Goal: Information Seeking & Learning: Check status

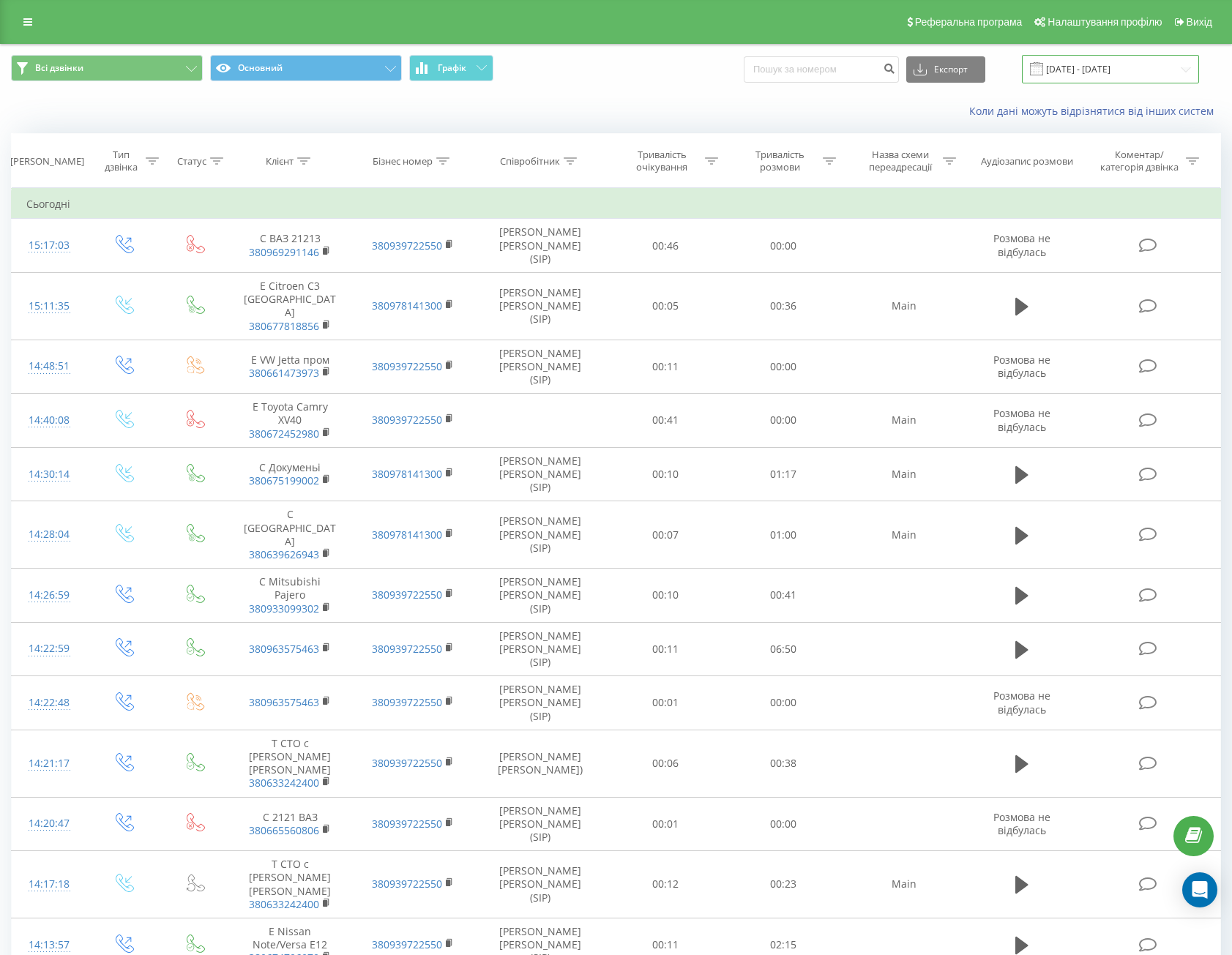
click at [1094, 73] on input "[DATE] - [DATE]" at bounding box center [1111, 70] width 177 height 29
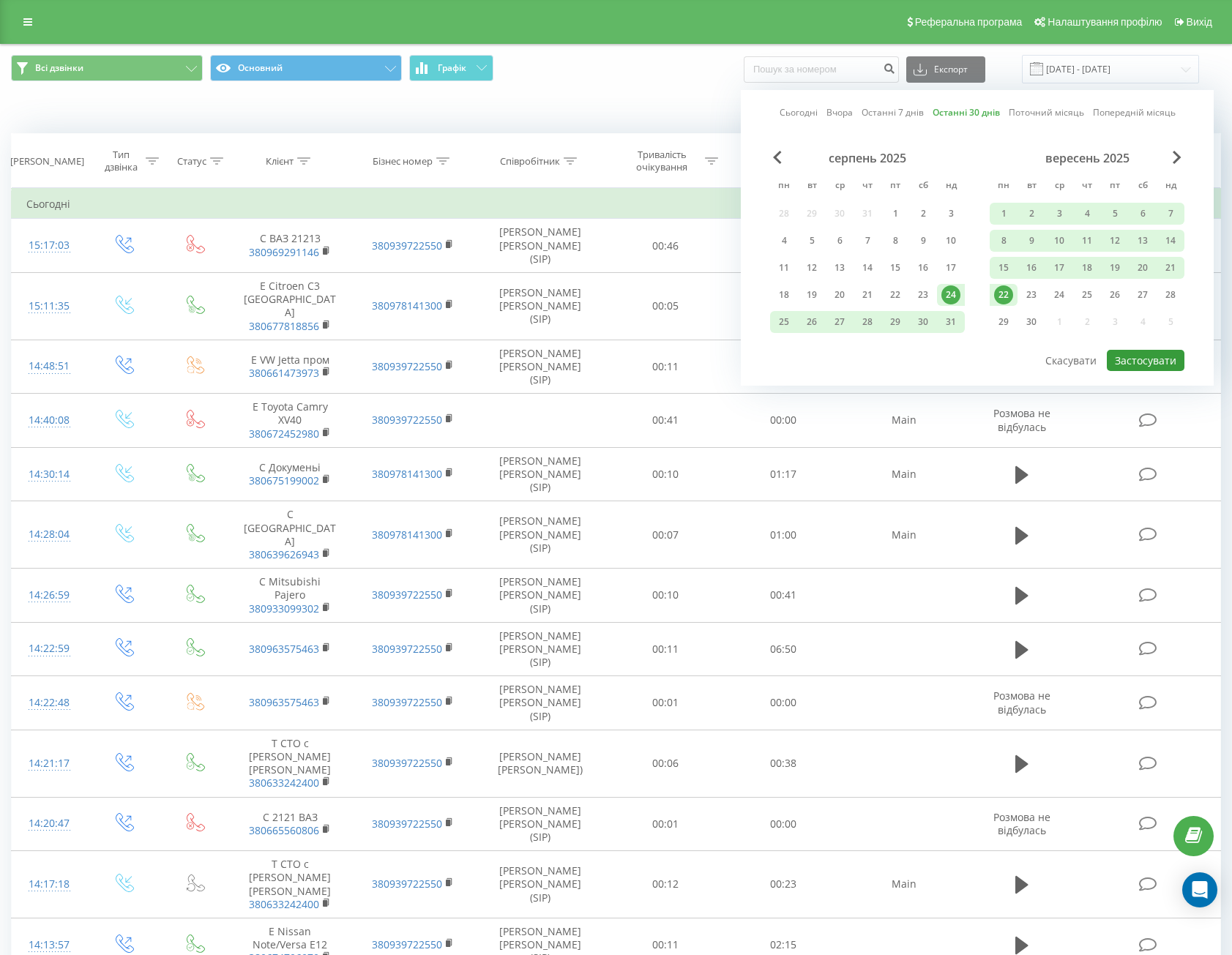
click at [1152, 365] on button "Застосувати" at bounding box center [1145, 361] width 77 height 21
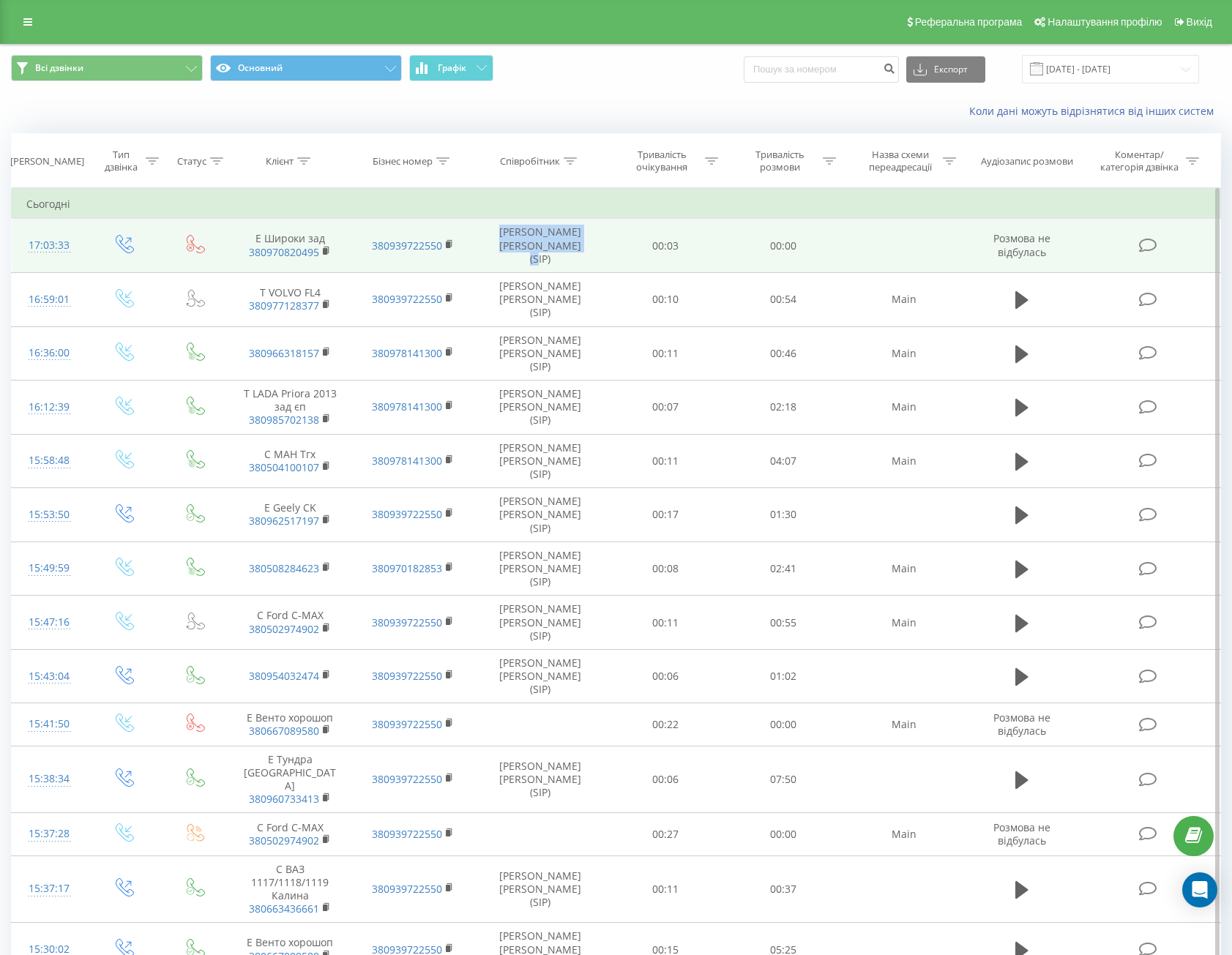
drag, startPoint x: 586, startPoint y: 248, endPoint x: 499, endPoint y: 234, distance: 88.1
click at [499, 235] on td "[PERSON_NAME] [PERSON_NAME] (SIP)" at bounding box center [540, 245] width 133 height 54
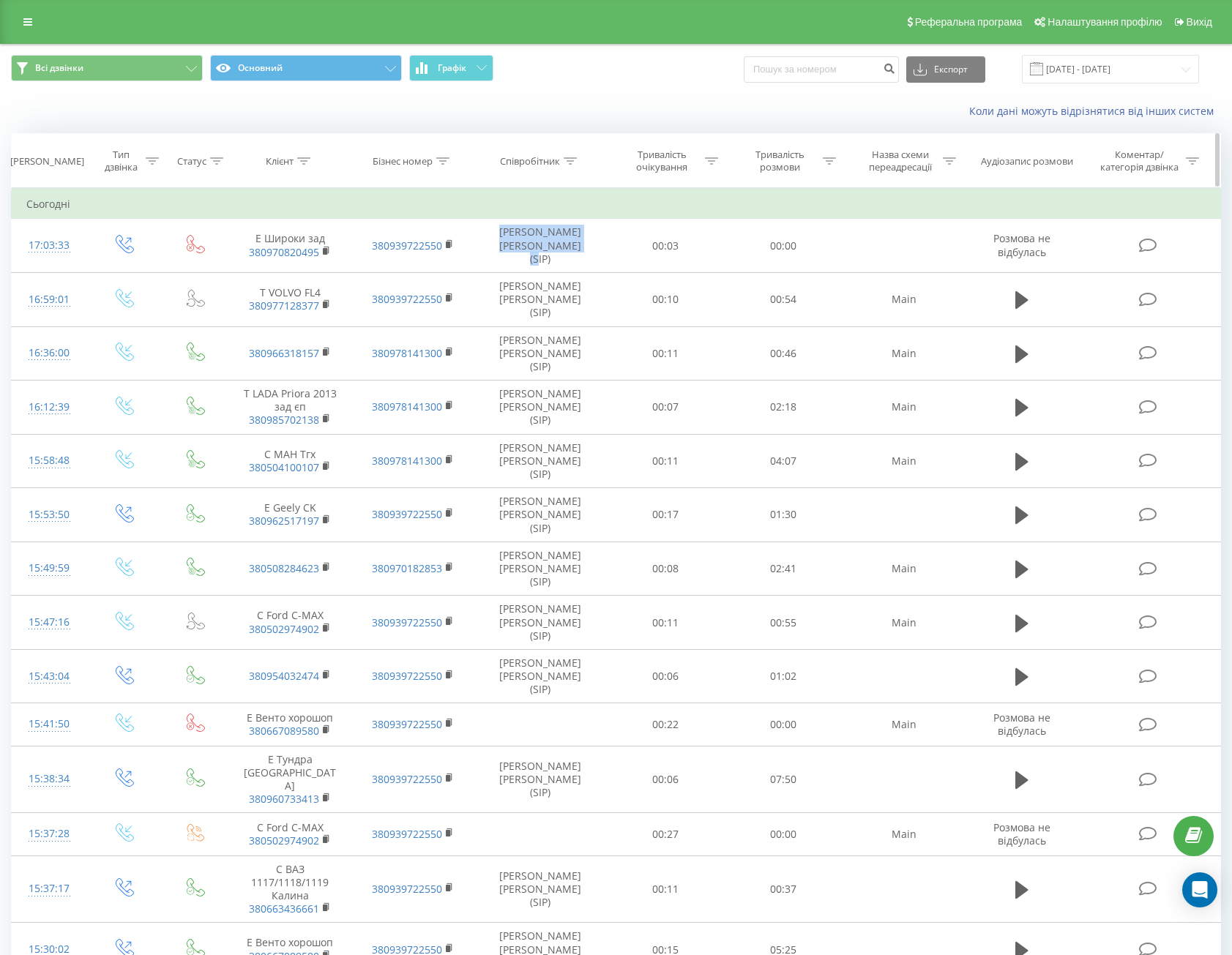
copy td "[PERSON_NAME] [PERSON_NAME] (SIP)"
click at [553, 158] on div "Співробітник" at bounding box center [530, 161] width 60 height 12
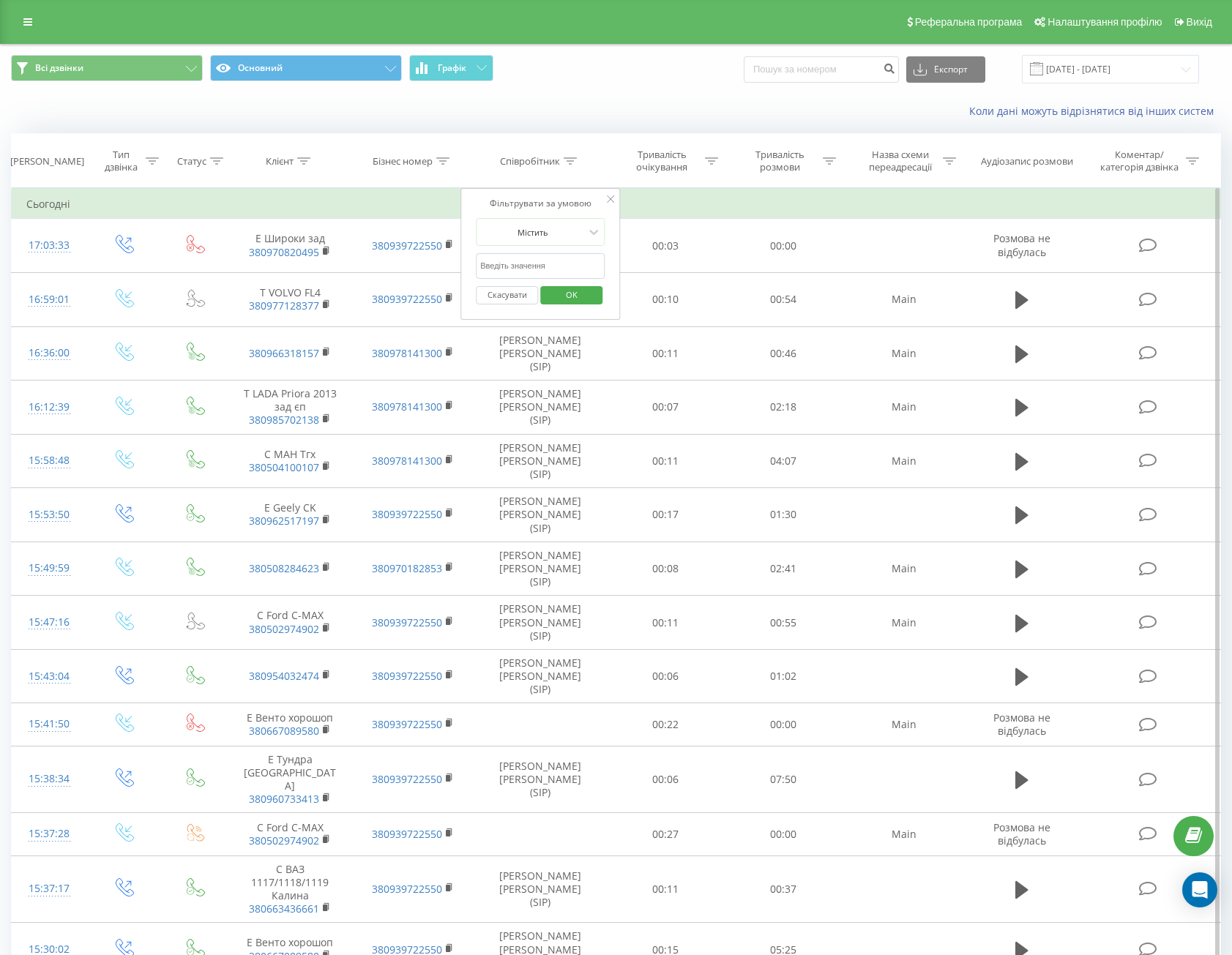
click at [519, 263] on input "text" at bounding box center [540, 265] width 129 height 26
paste input "[PERSON_NAME] [PERSON_NAME] (SIP)"
type input "[PERSON_NAME] [PERSON_NAME] (SIP)"
click at [572, 292] on span "OK" at bounding box center [572, 295] width 41 height 23
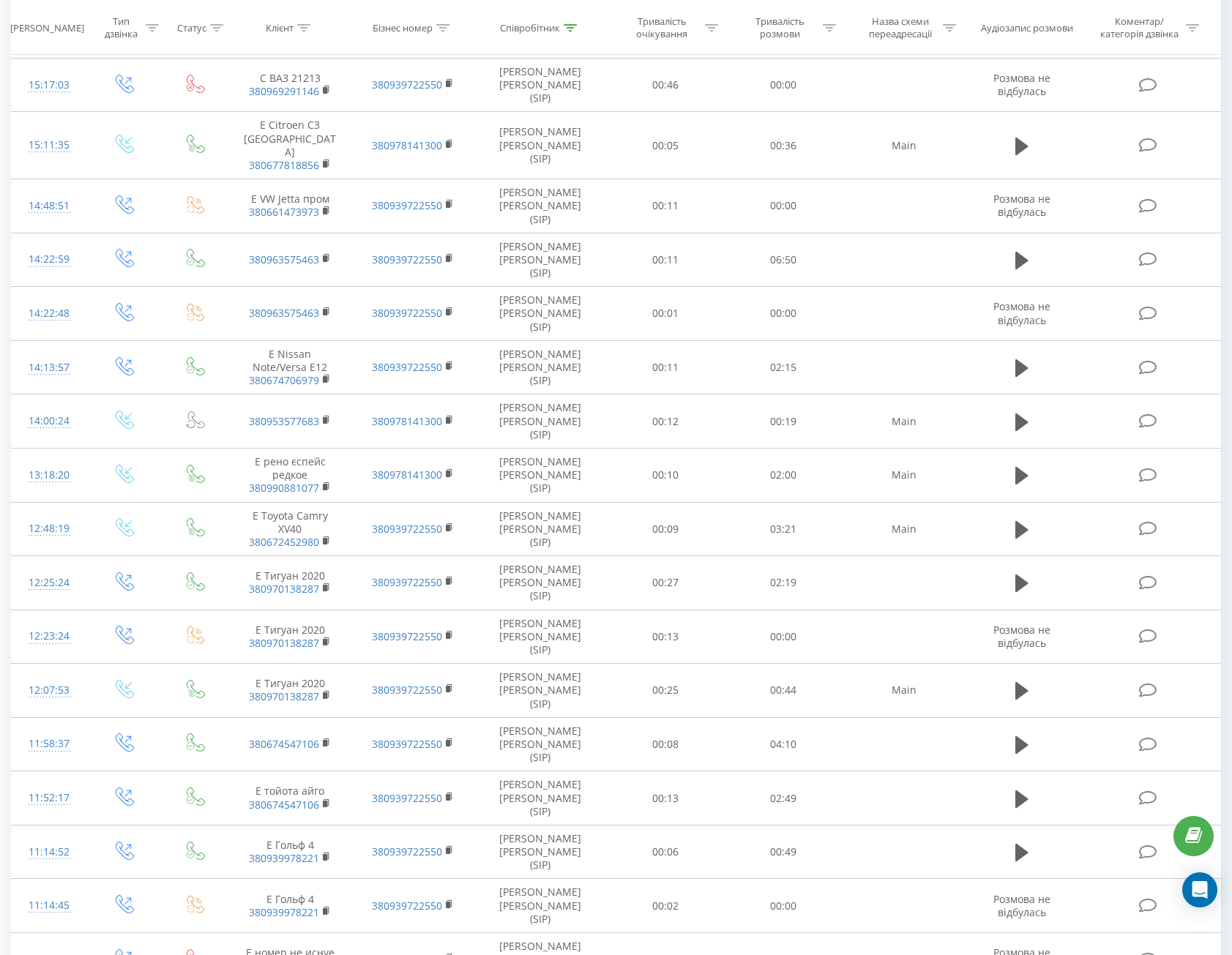
scroll to position [417, 0]
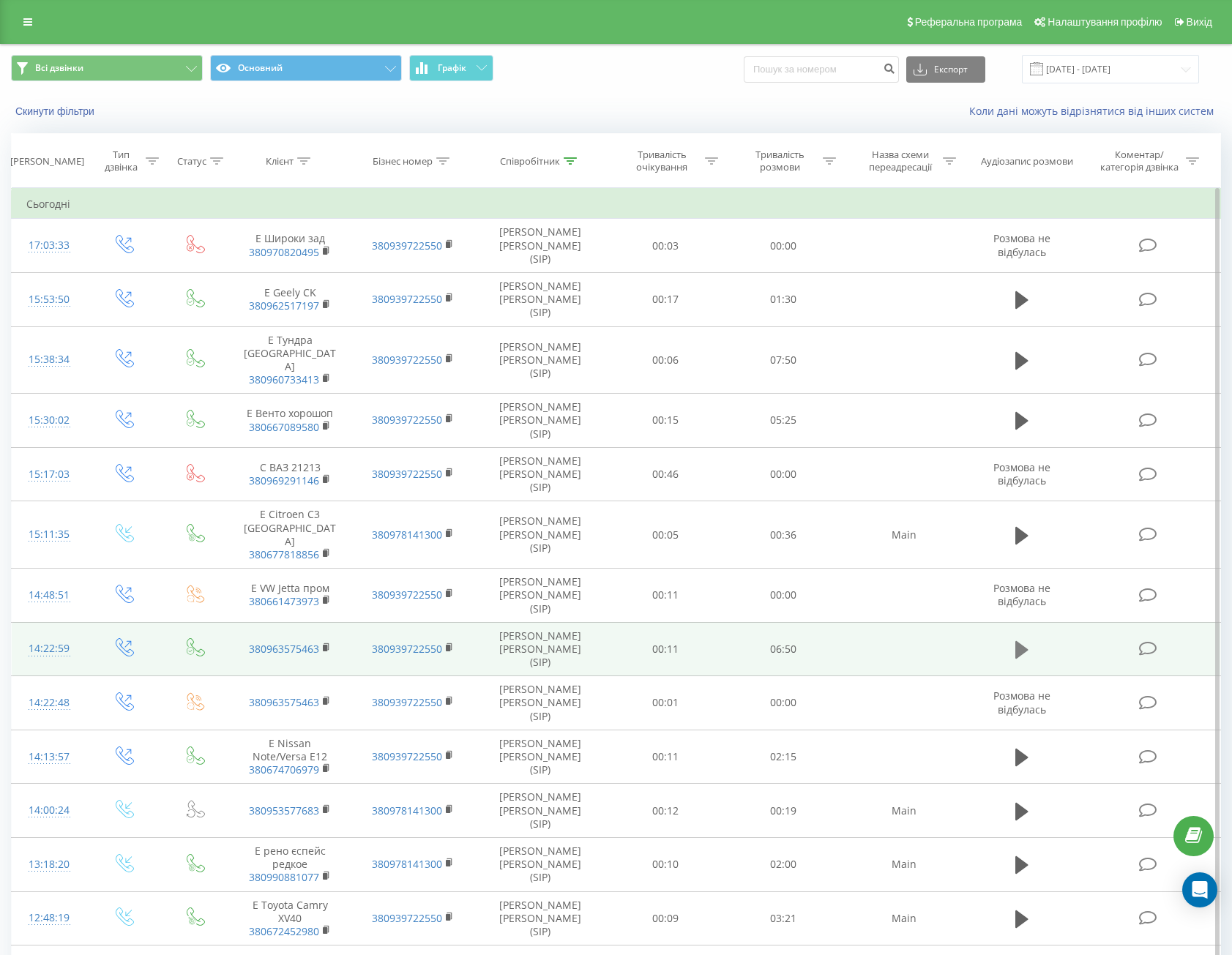
click at [1015, 640] on icon at bounding box center [1022, 650] width 13 height 20
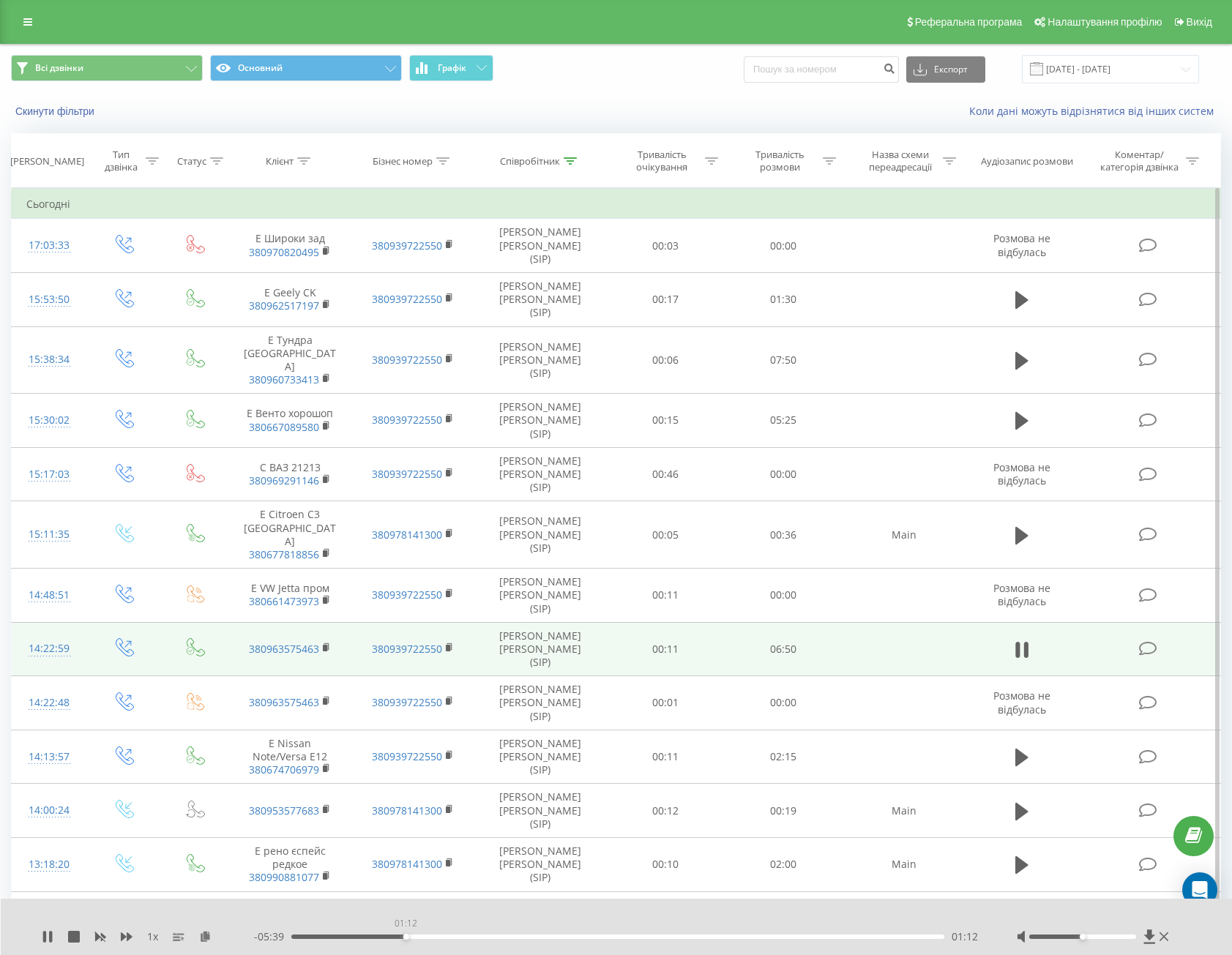
click at [406, 935] on div "01:12" at bounding box center [617, 937] width 653 height 5
click at [341, 935] on div "00:31" at bounding box center [617, 937] width 653 height 5
click at [302, 934] on div "- 06:17 00:34 00:34" at bounding box center [616, 937] width 726 height 14
click at [308, 942] on div "- 06:16 00:34 00:34" at bounding box center [616, 937] width 726 height 14
click at [310, 939] on div "- 06:16 00:35 00:35" at bounding box center [616, 937] width 726 height 14
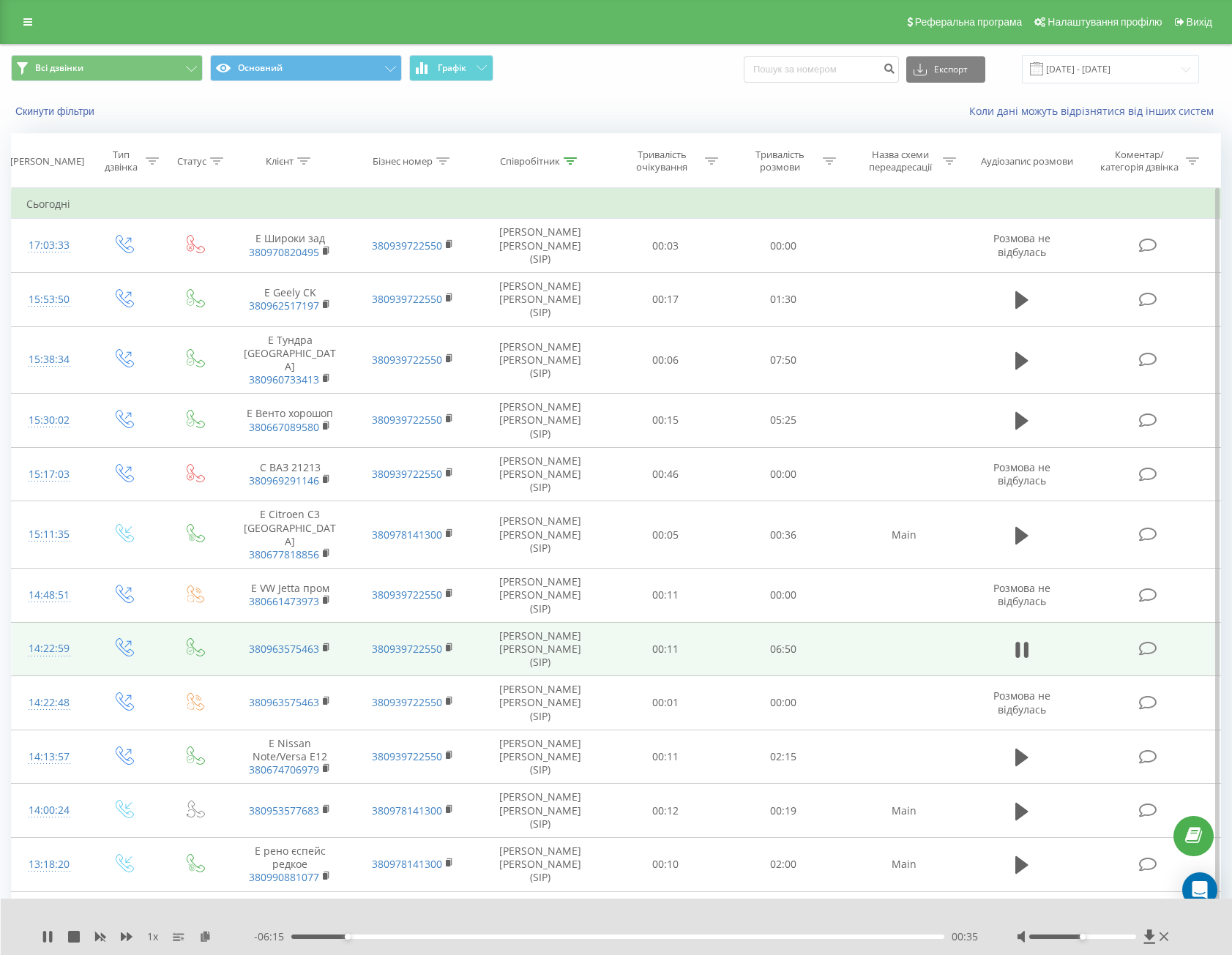
click at [313, 935] on div "00:35" at bounding box center [617, 937] width 653 height 5
click at [298, 936] on div "00:15" at bounding box center [617, 937] width 653 height 5
click at [1016, 642] on icon at bounding box center [1017, 650] width 5 height 16
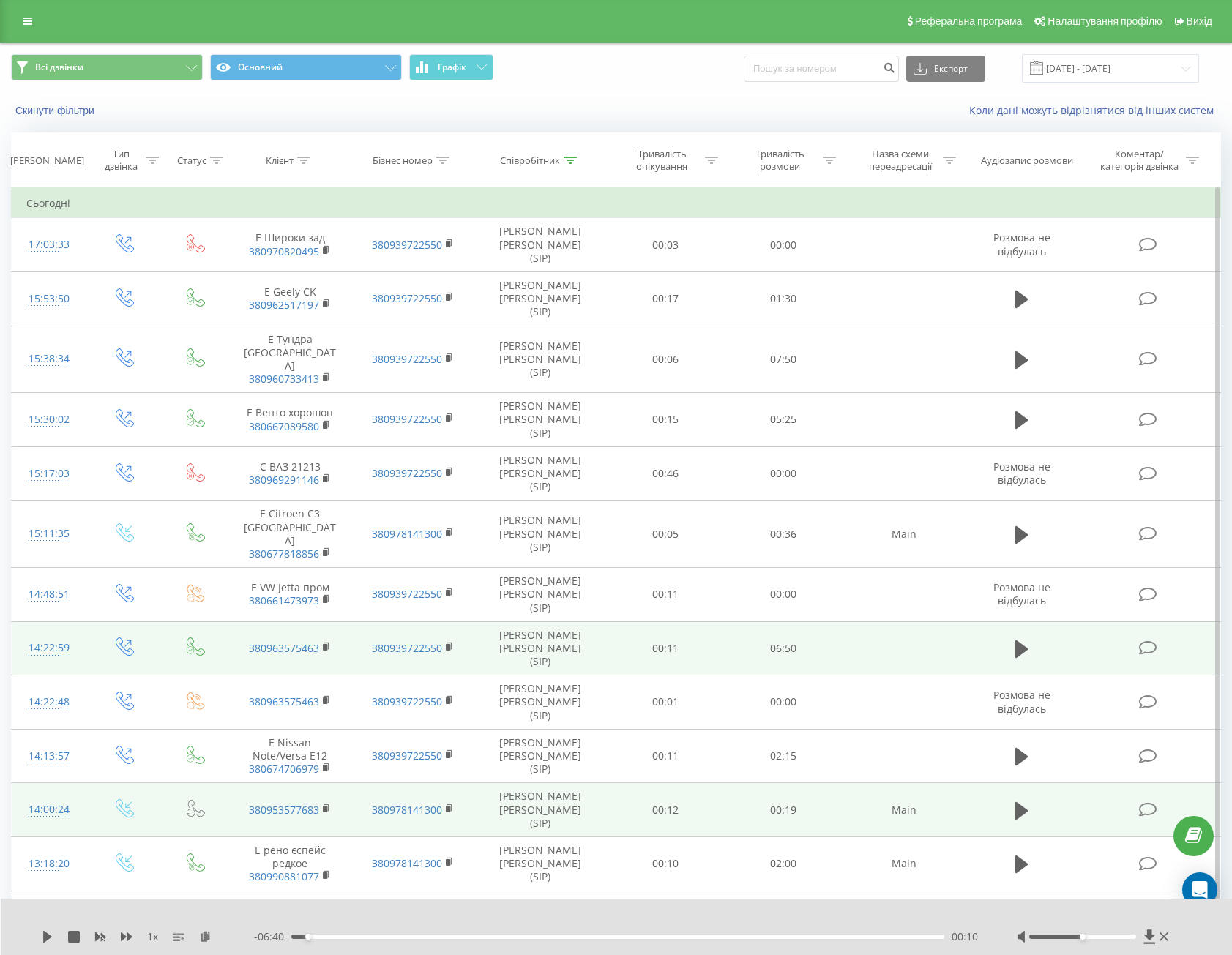
scroll to position [293, 0]
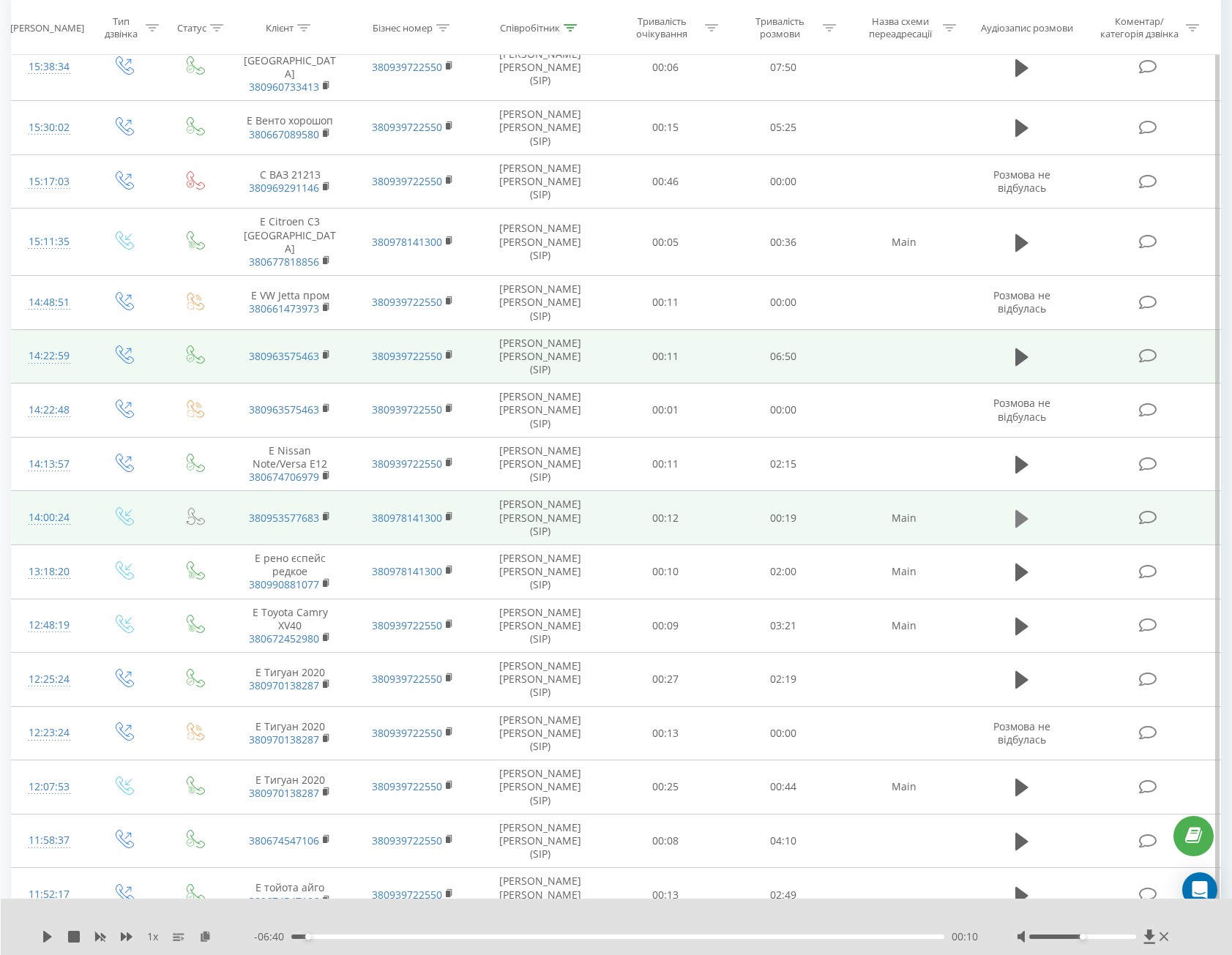
click at [1012, 509] on button at bounding box center [1022, 519] width 22 height 22
click at [1027, 511] on icon at bounding box center [1026, 519] width 5 height 16
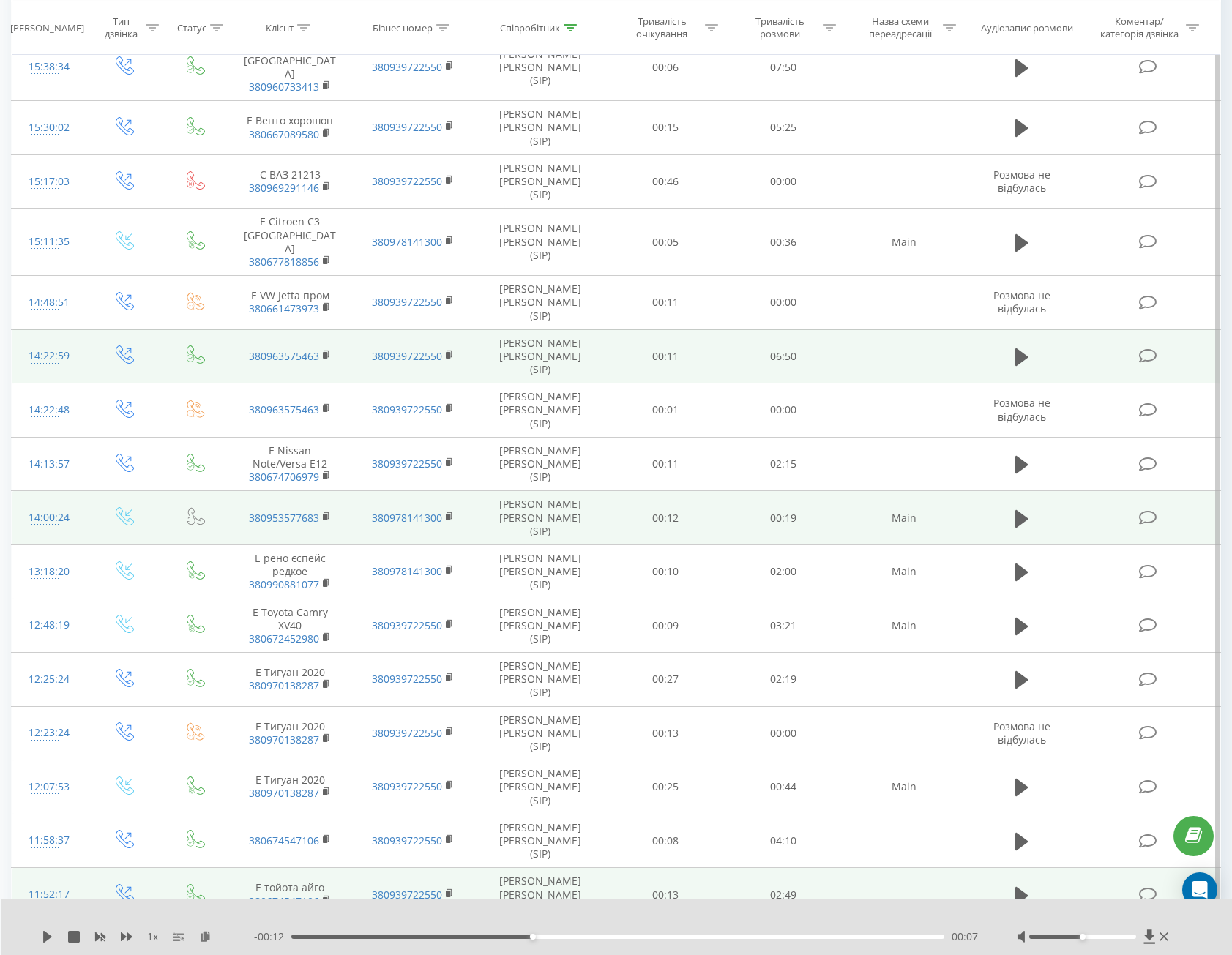
scroll to position [512, 0]
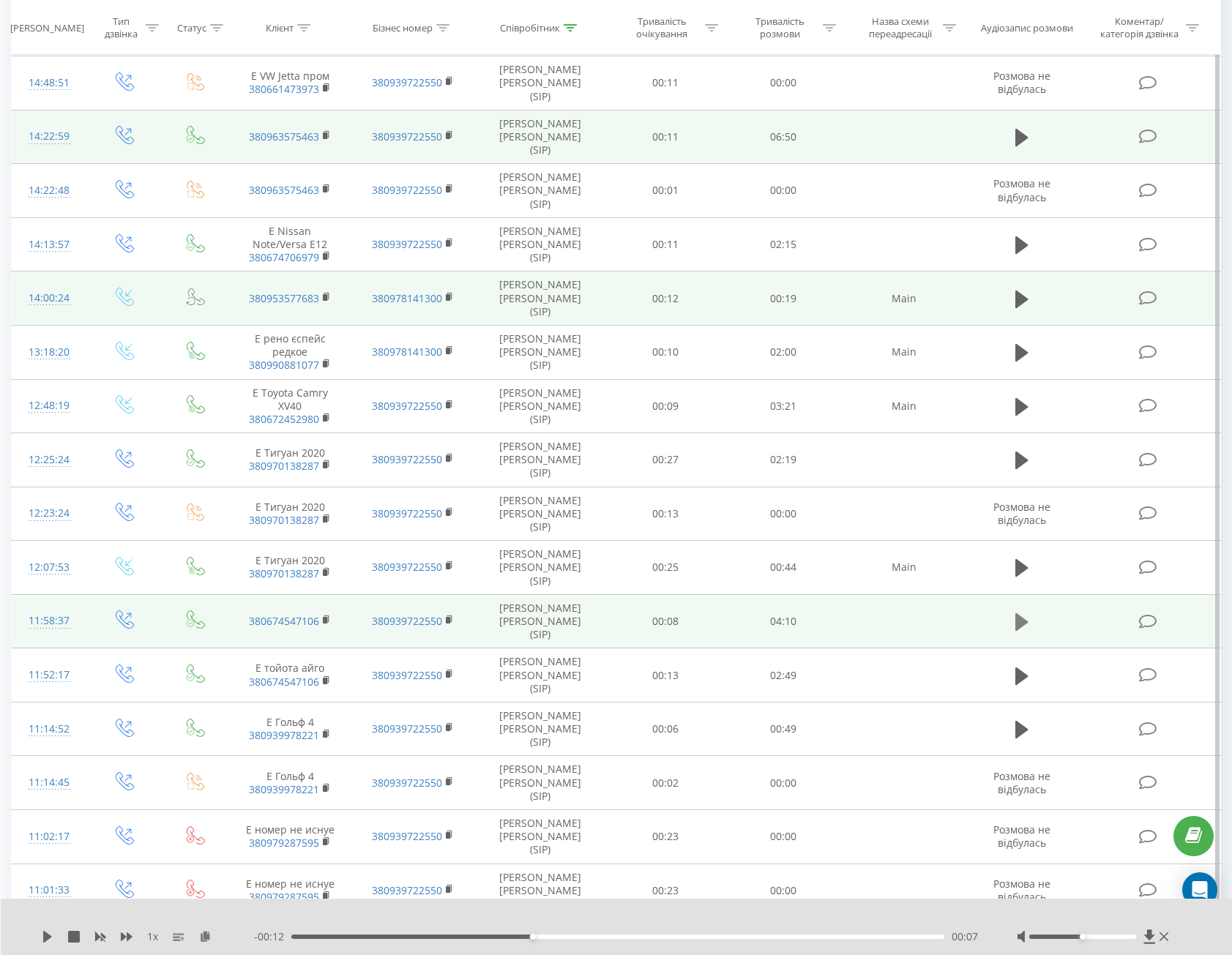
click at [1021, 613] on icon at bounding box center [1022, 622] width 13 height 17
click at [1018, 614] on icon at bounding box center [1017, 622] width 5 height 16
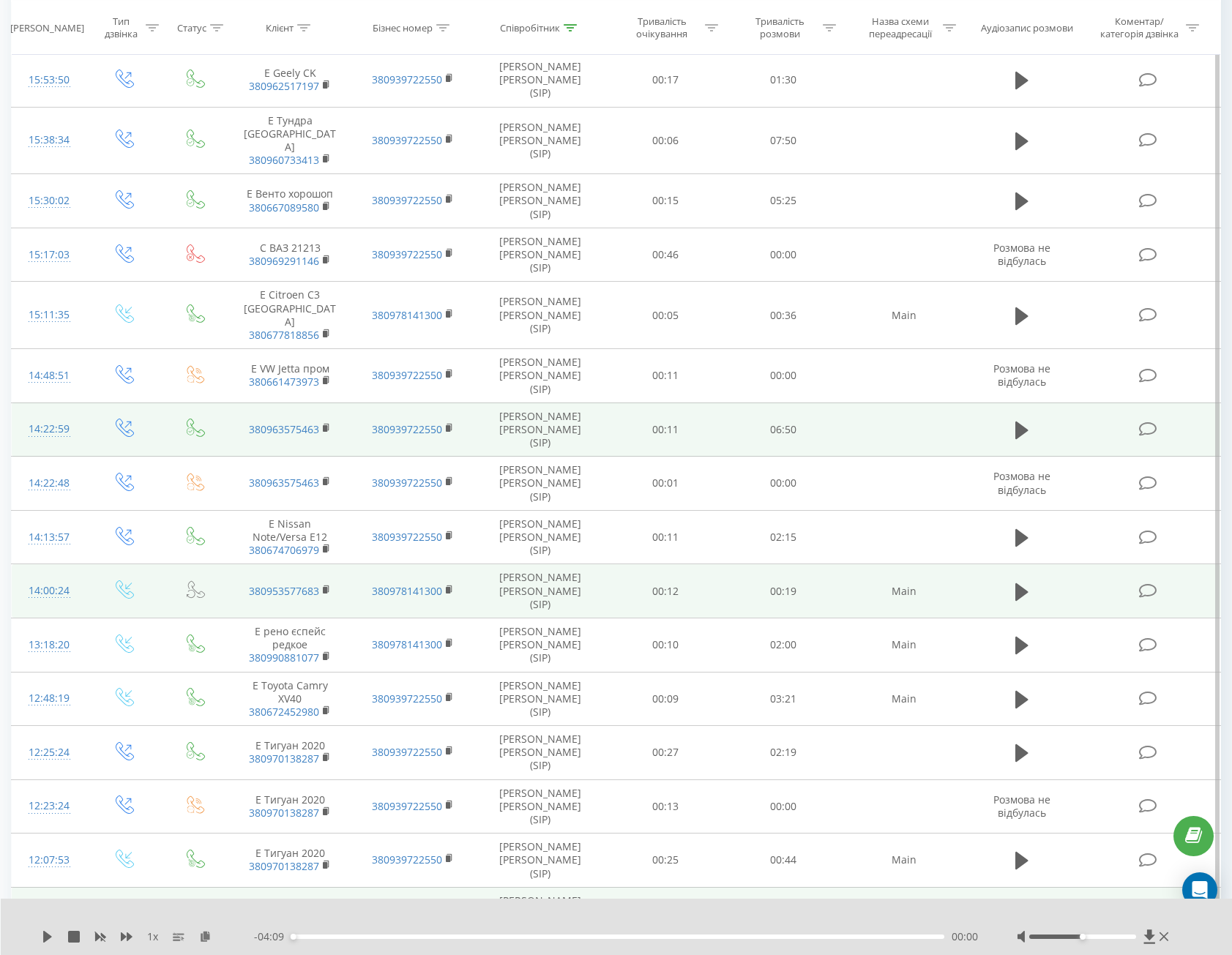
scroll to position [0, 0]
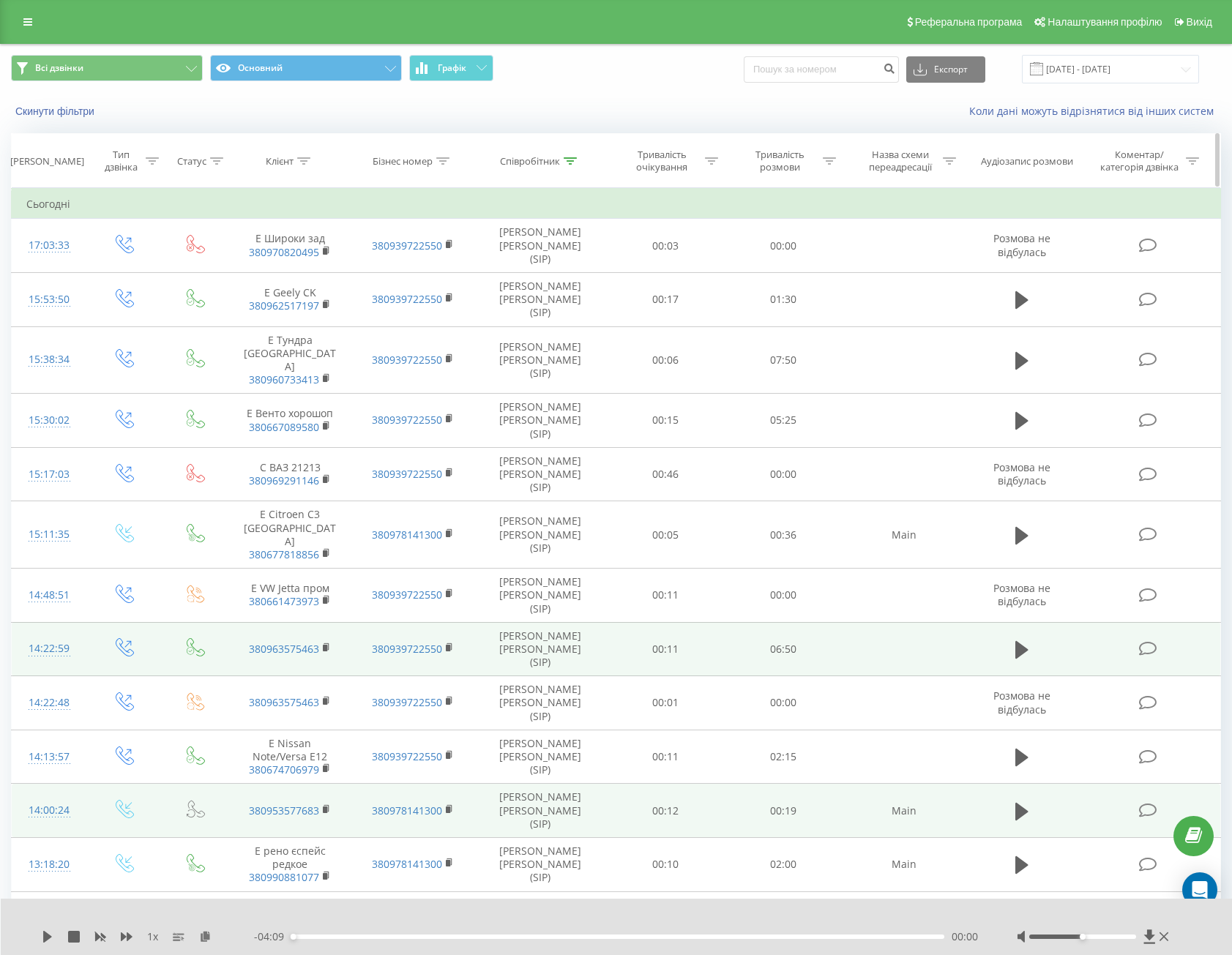
click at [568, 159] on icon at bounding box center [571, 161] width 13 height 8
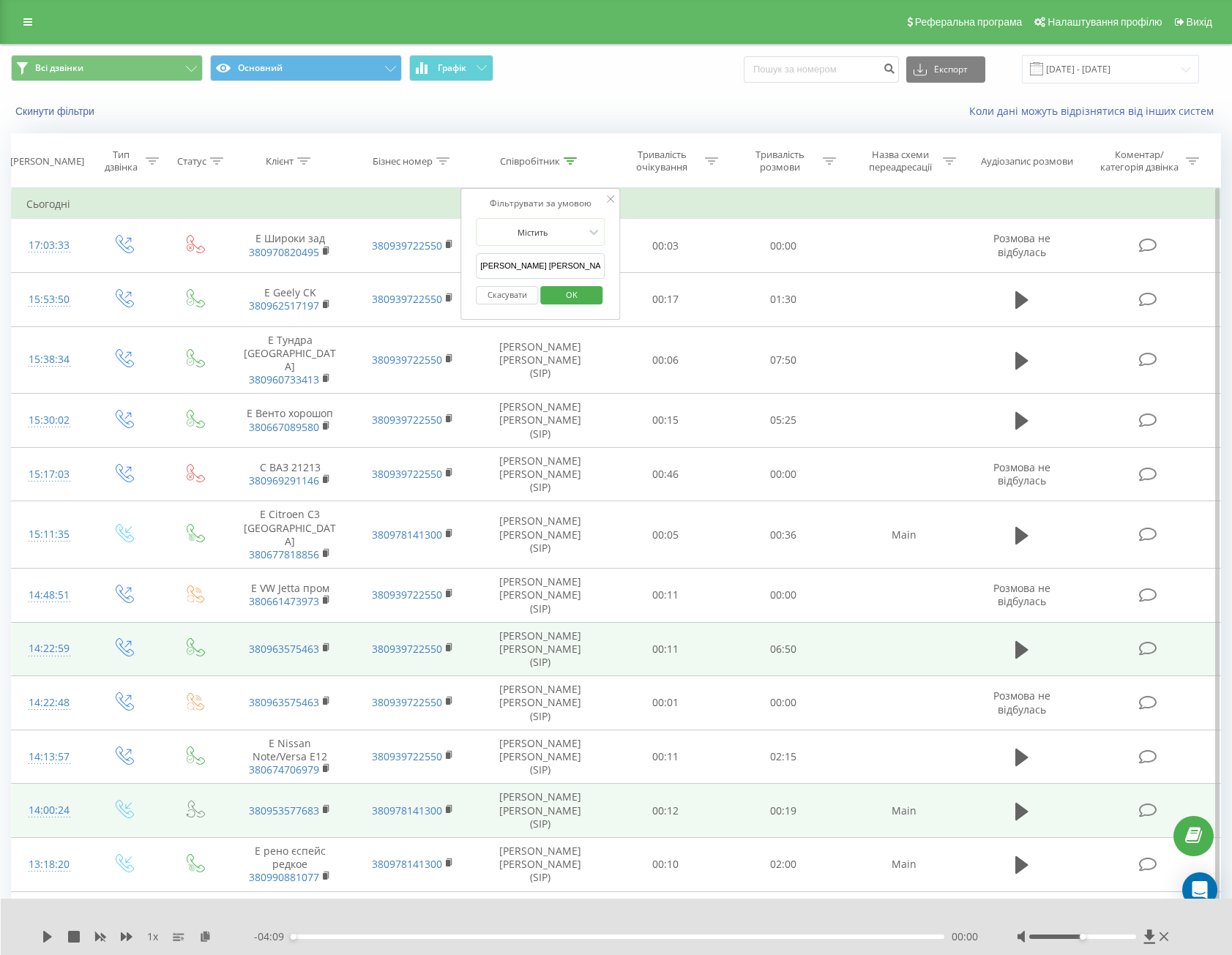
click at [508, 289] on button "Скасувати" at bounding box center [507, 295] width 62 height 18
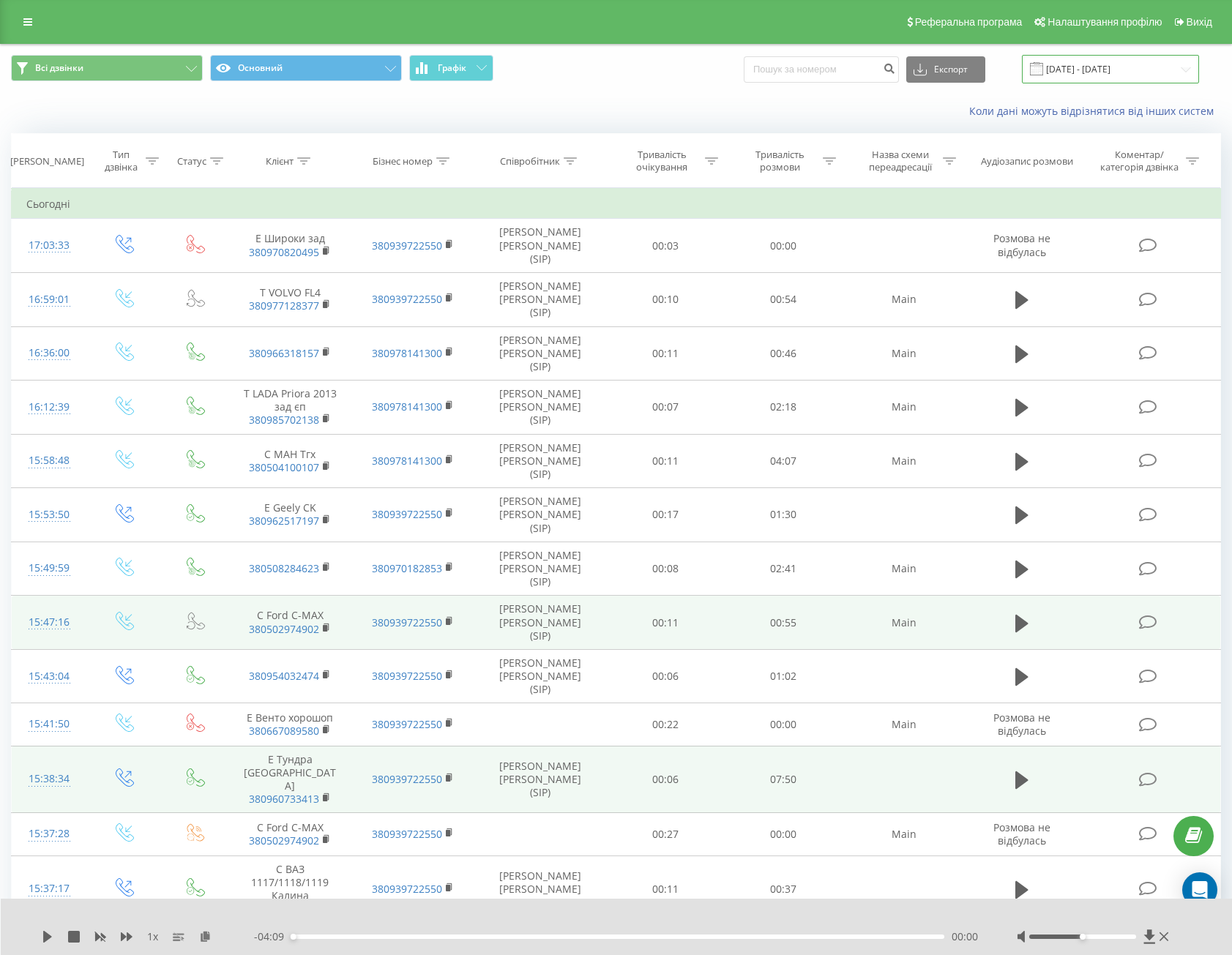
click at [1106, 66] on input "[DATE] - [DATE]" at bounding box center [1111, 70] width 177 height 29
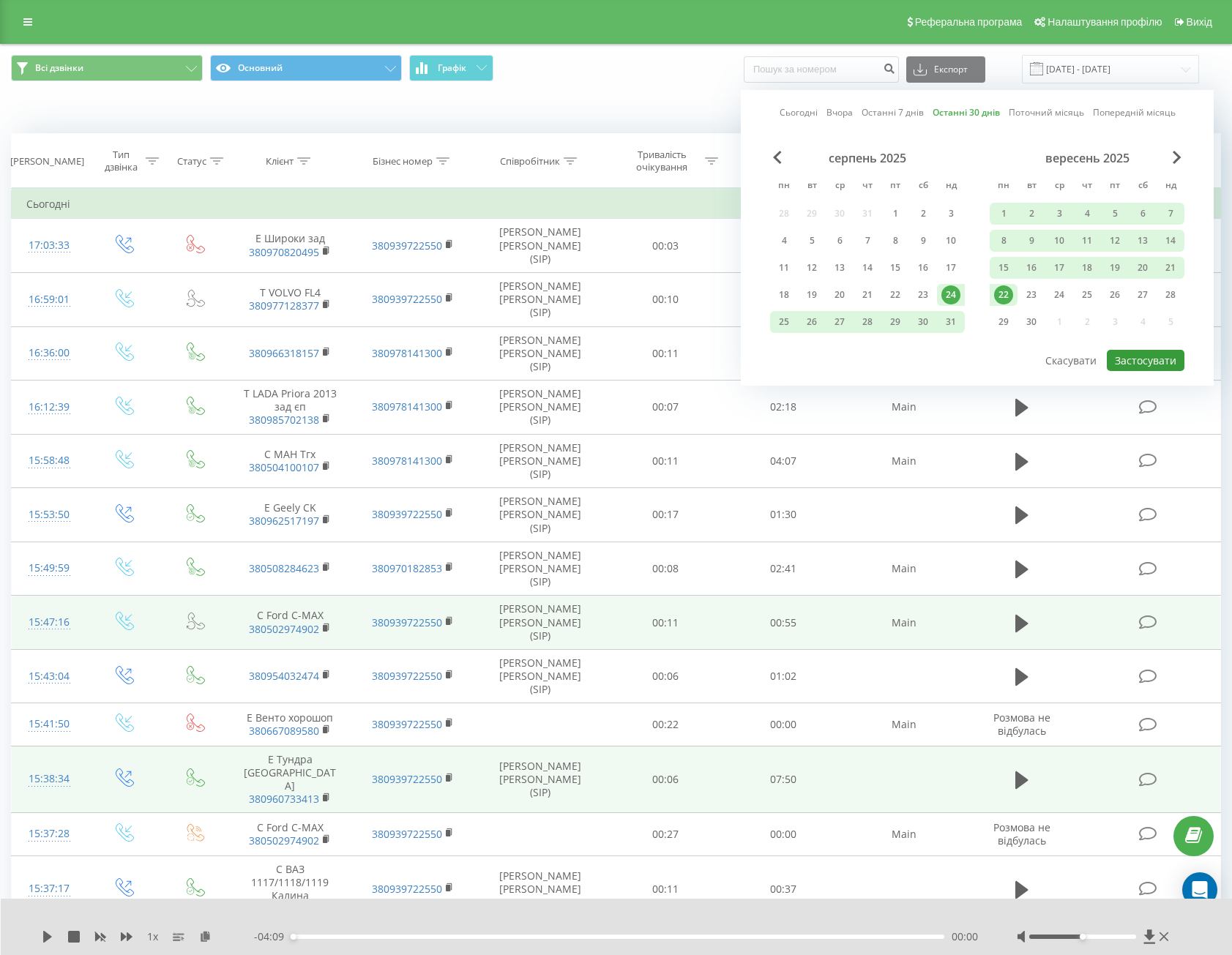
click at [1159, 362] on button "Застосувати" at bounding box center [1145, 361] width 77 height 21
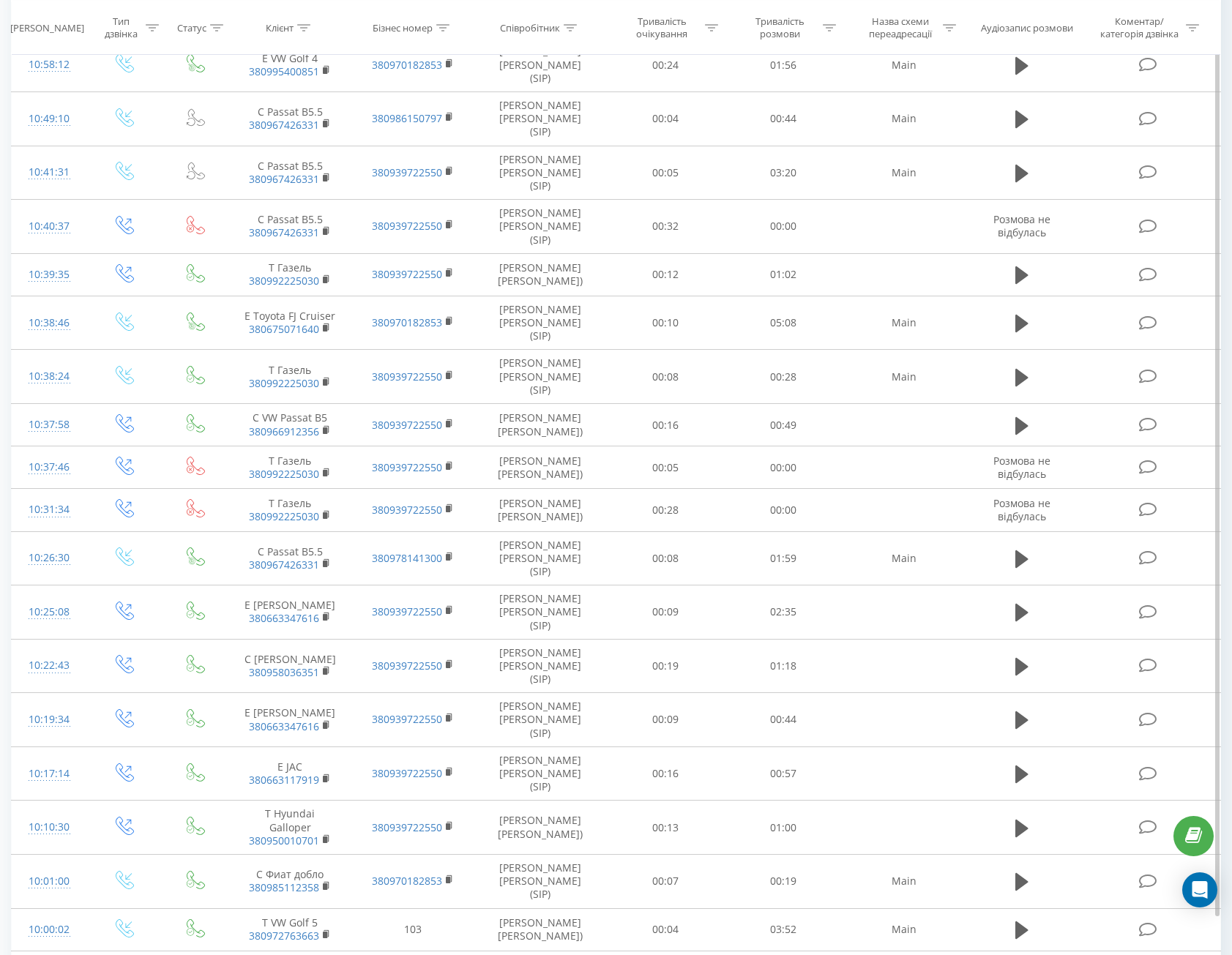
scroll to position [4190, 0]
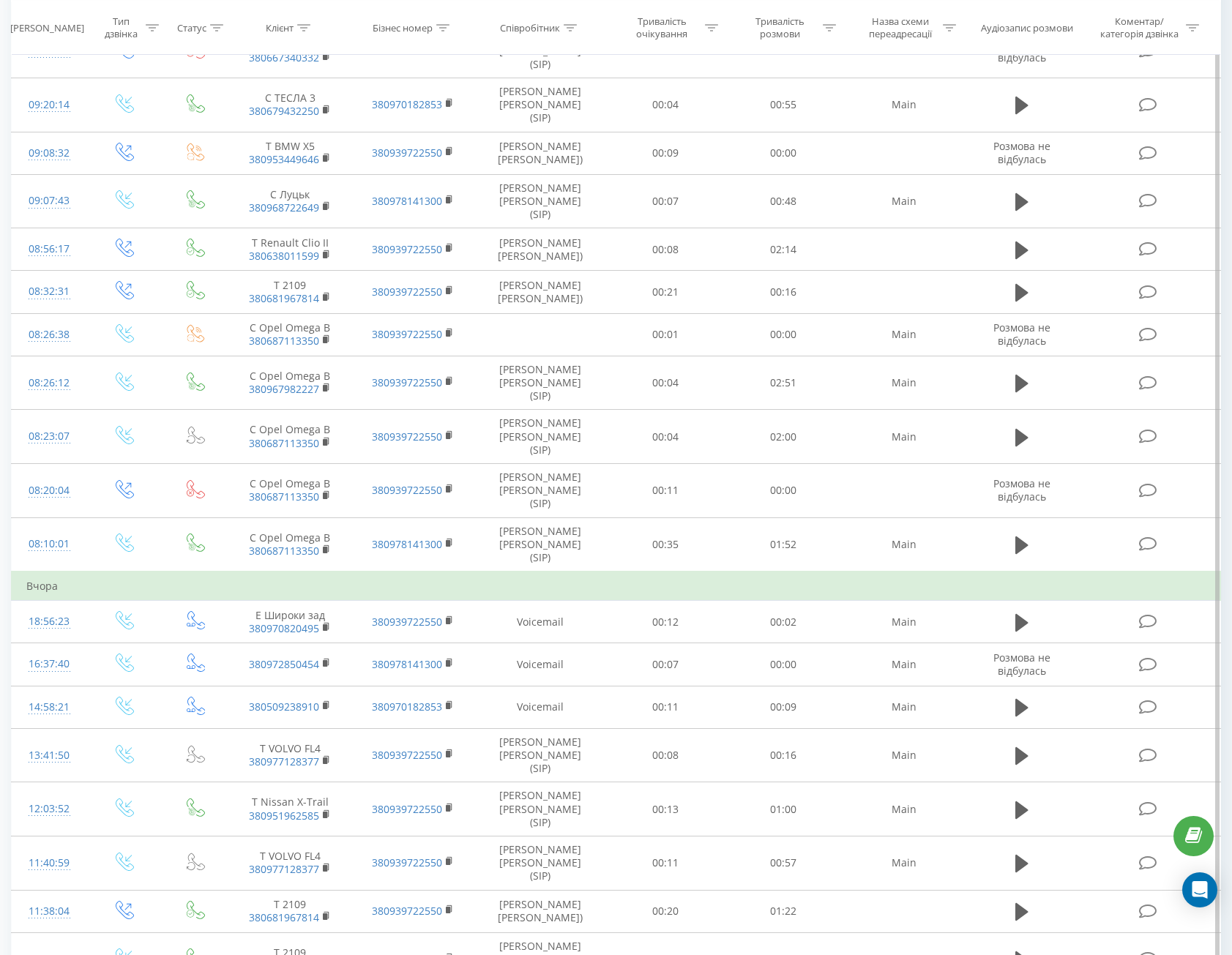
scroll to position [316, 0]
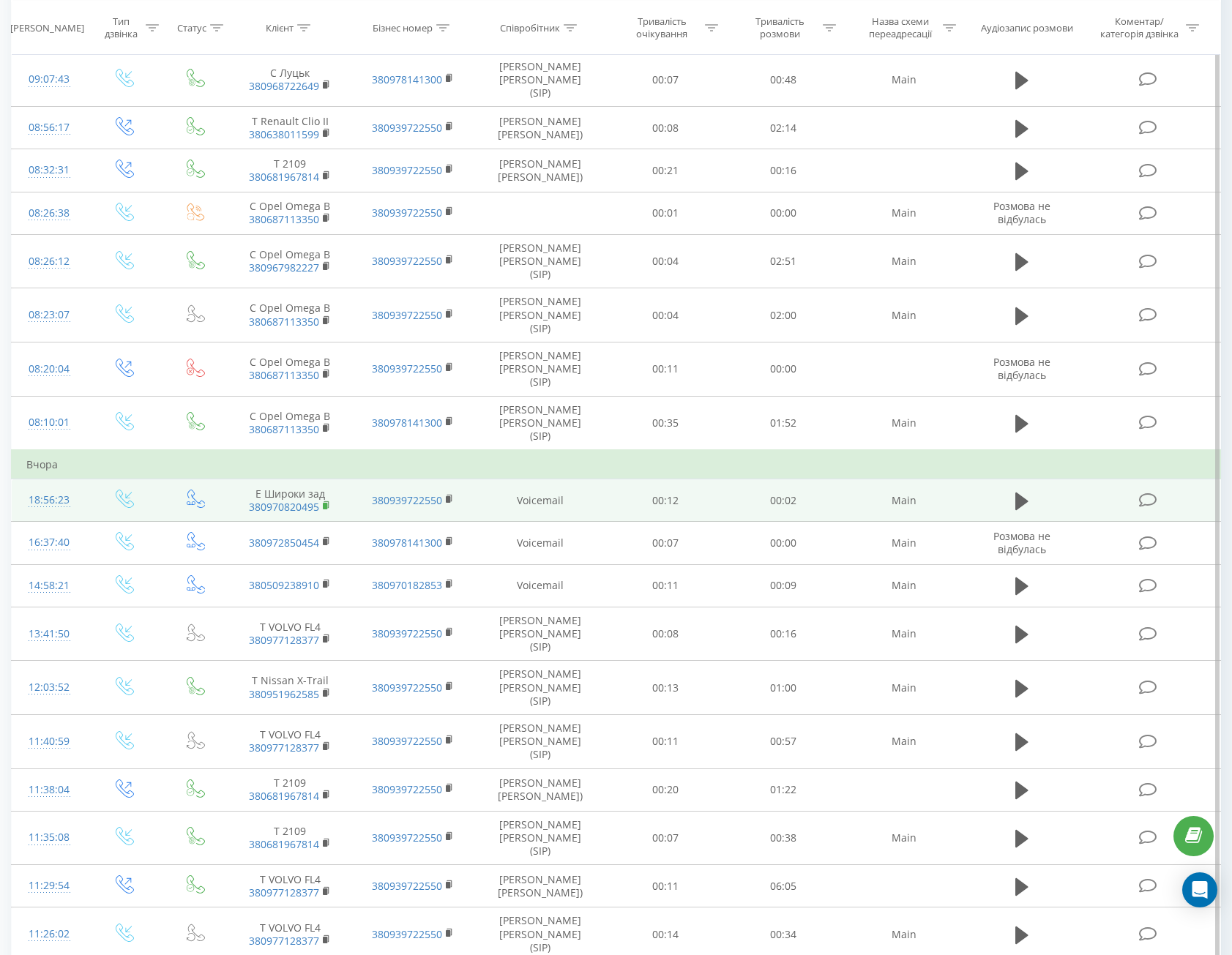
click at [329, 507] on icon at bounding box center [326, 505] width 5 height 7
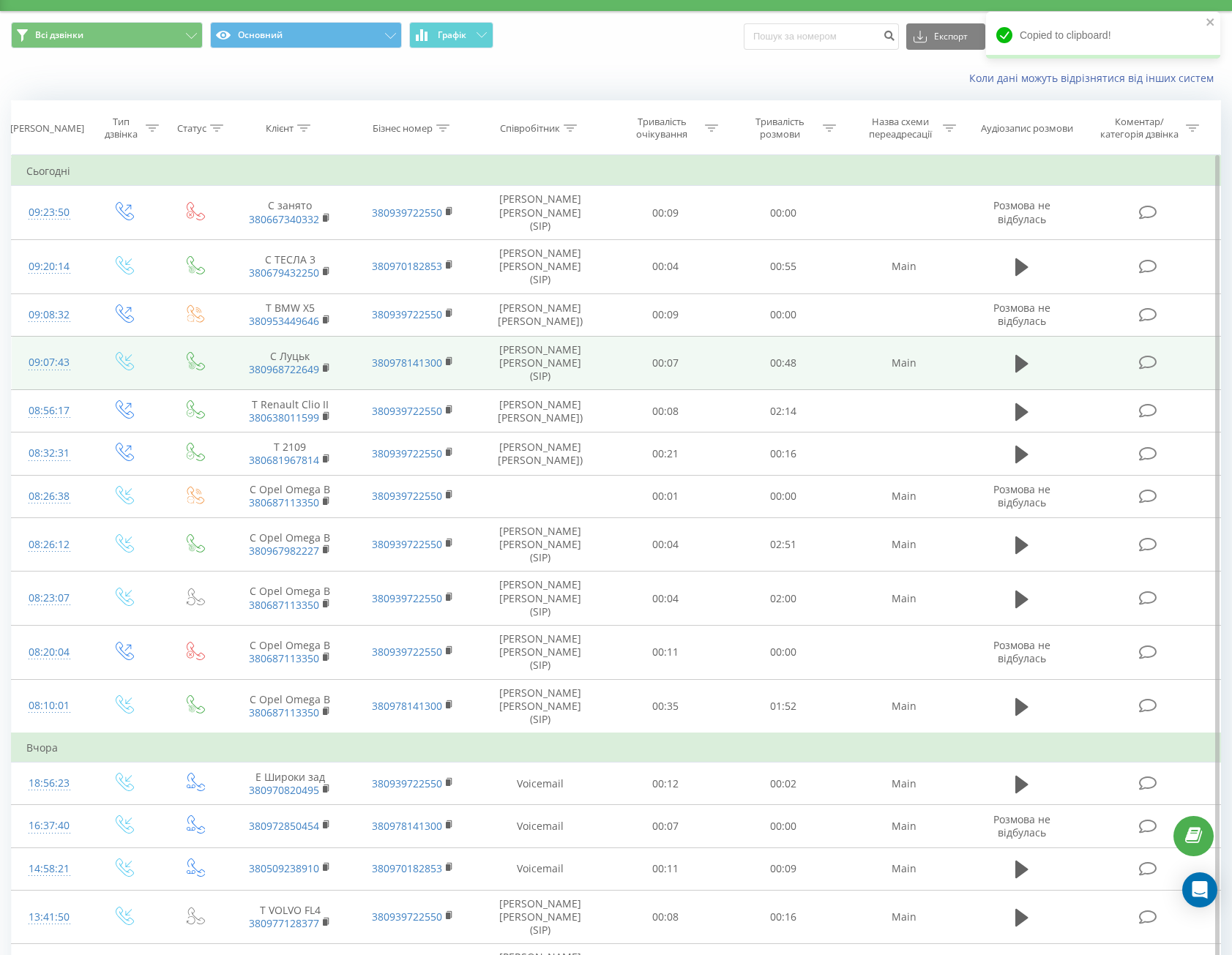
scroll to position [0, 0]
